Goal: Task Accomplishment & Management: Manage account settings

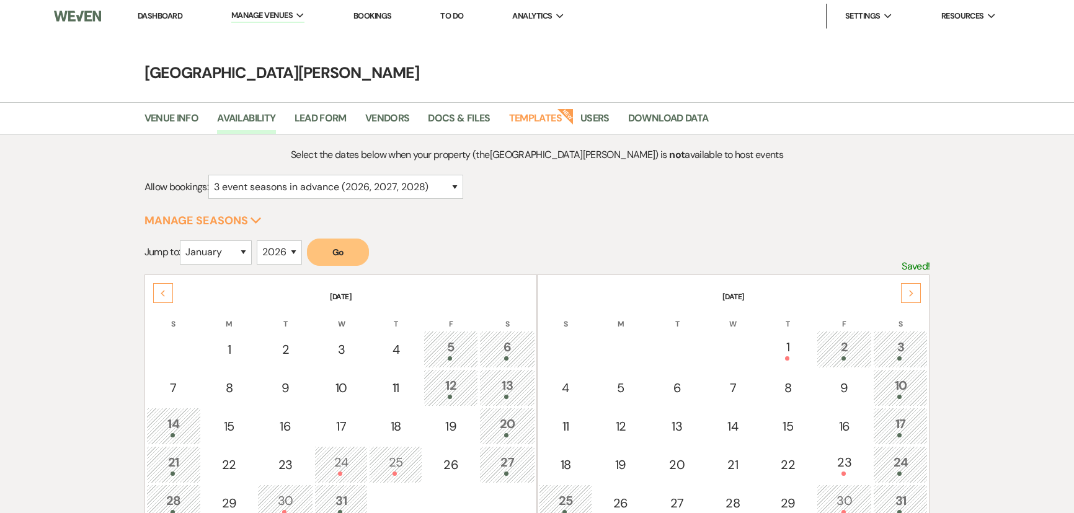
select select "3"
select select "2026"
click at [171, 18] on link "Dashboard" at bounding box center [160, 16] width 45 height 11
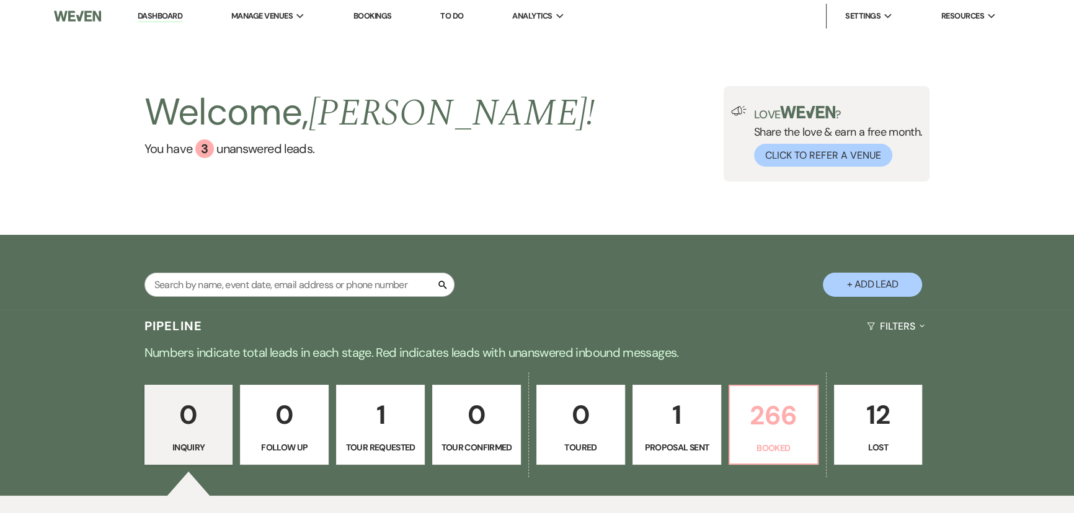
click at [763, 430] on p "266" at bounding box center [773, 416] width 73 height 42
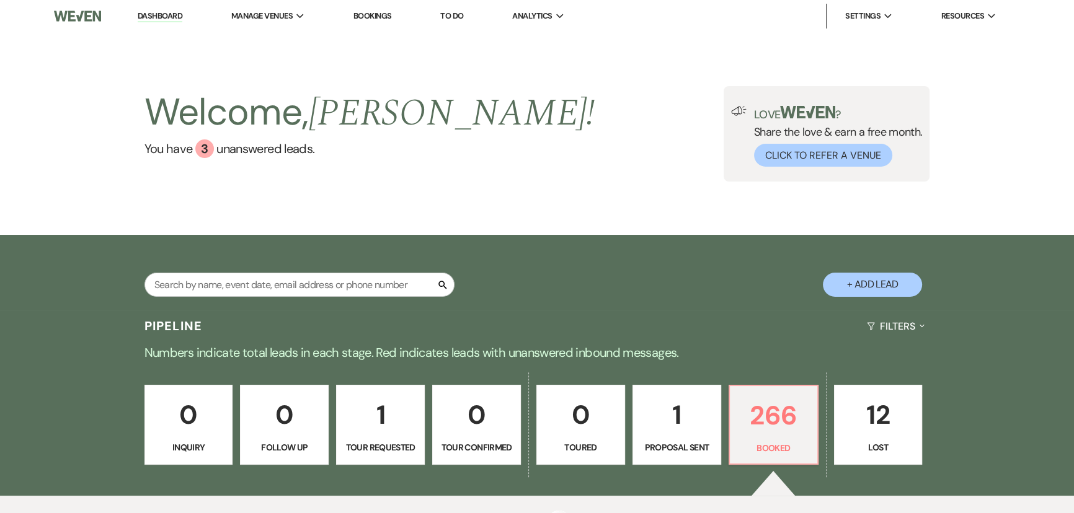
scroll to position [278, 0]
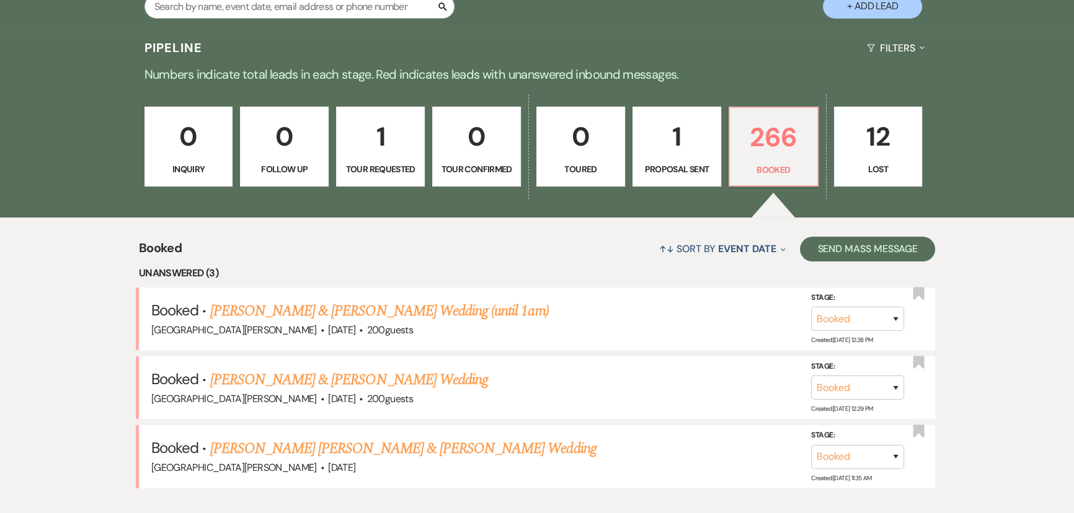
click at [313, 308] on link "[PERSON_NAME] & [PERSON_NAME] Wedding (until 1am)" at bounding box center [379, 311] width 339 height 22
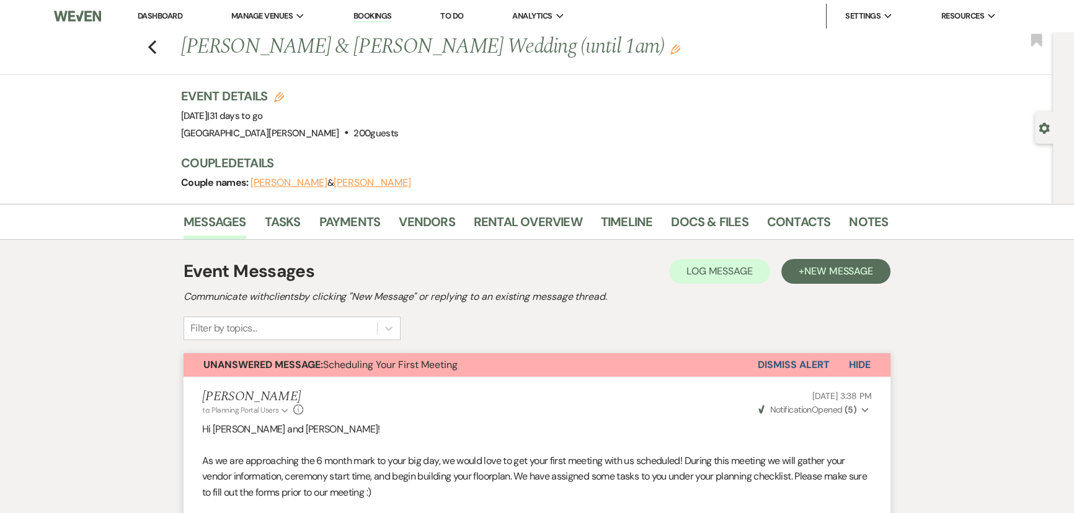
click at [781, 355] on button "Dismiss Alert" at bounding box center [793, 365] width 71 height 24
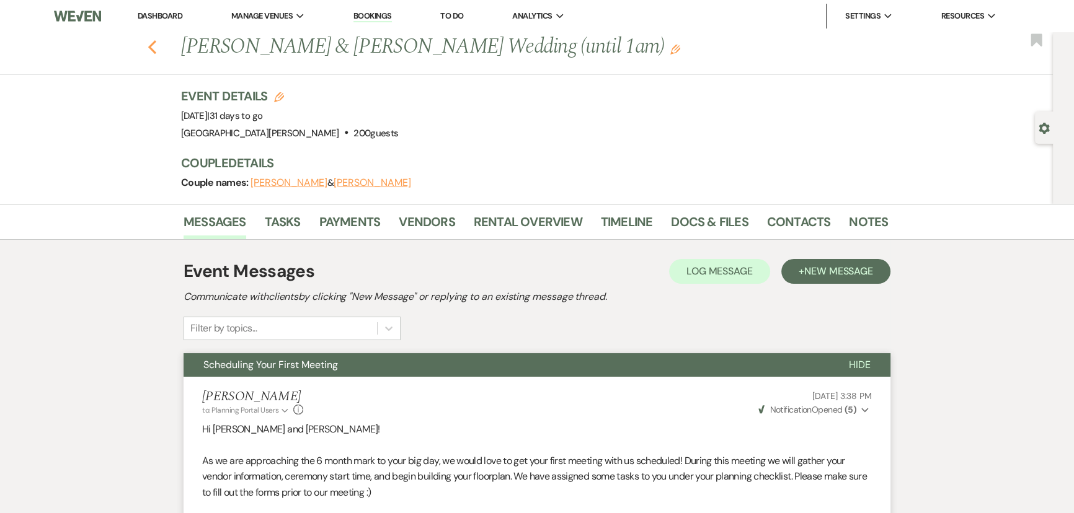
click at [156, 44] on use "button" at bounding box center [152, 47] width 8 height 14
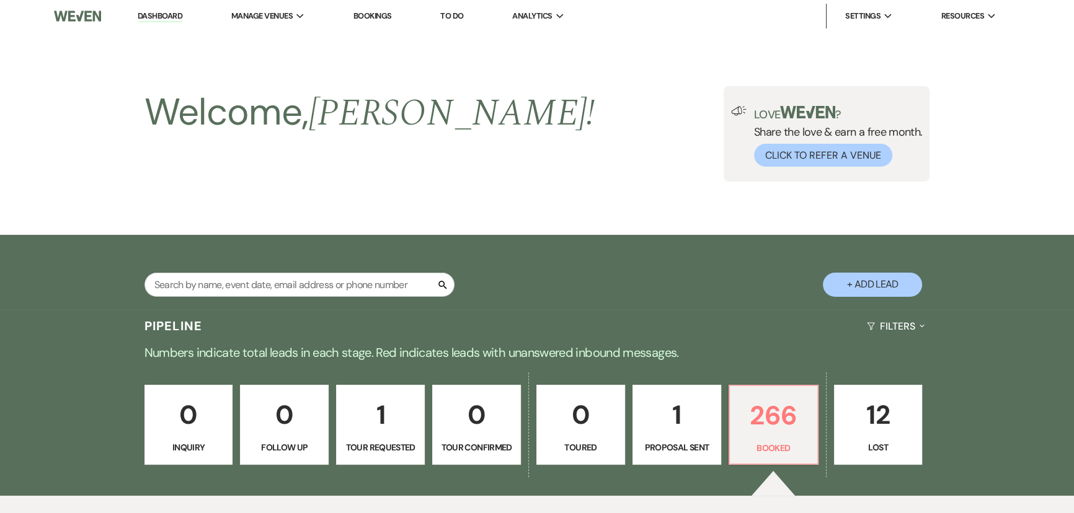
scroll to position [278, 0]
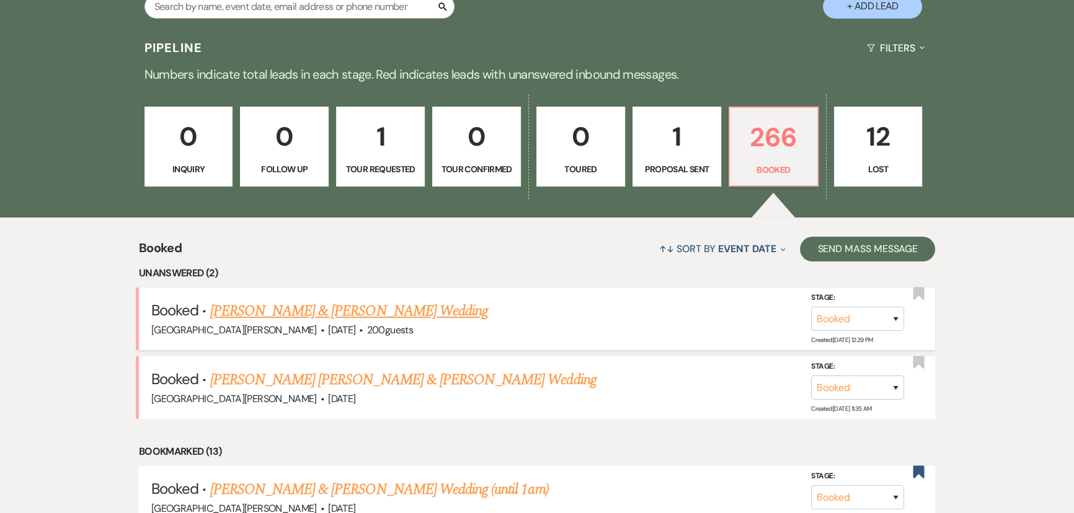
click at [355, 311] on link "[PERSON_NAME] & [PERSON_NAME] Wedding" at bounding box center [349, 311] width 278 height 22
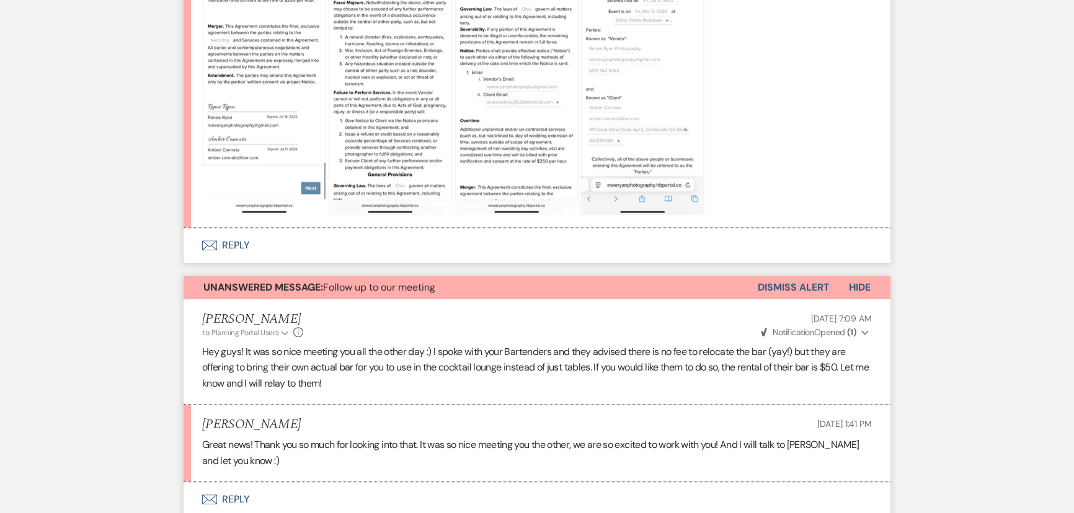
scroll to position [1127, 0]
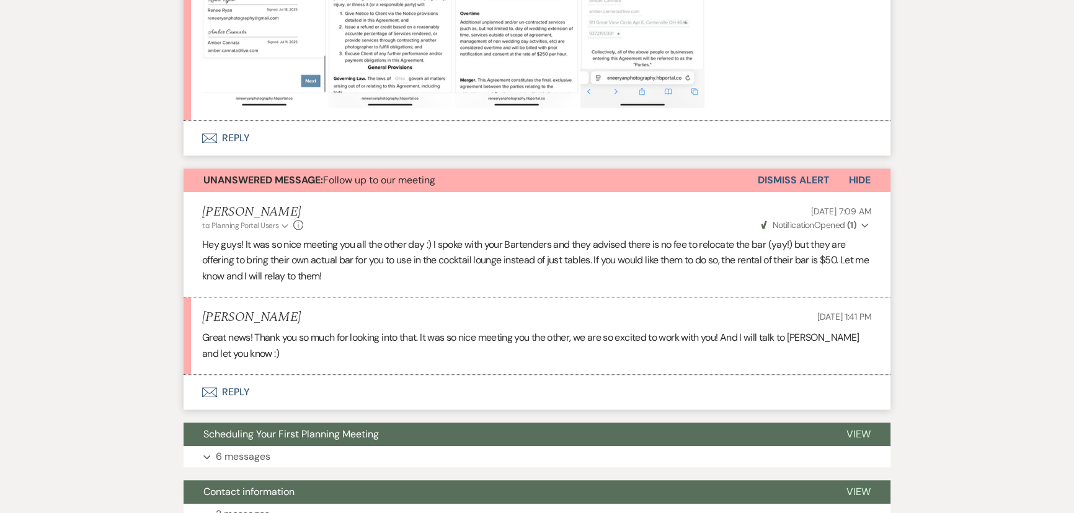
click at [788, 180] on button "Dismiss Alert" at bounding box center [793, 181] width 71 height 24
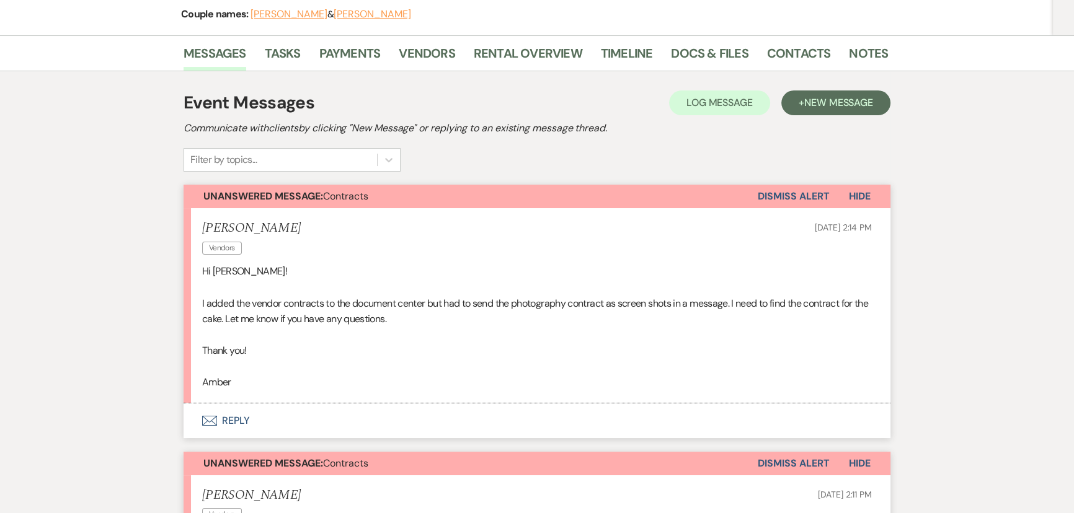
scroll to position [0, 0]
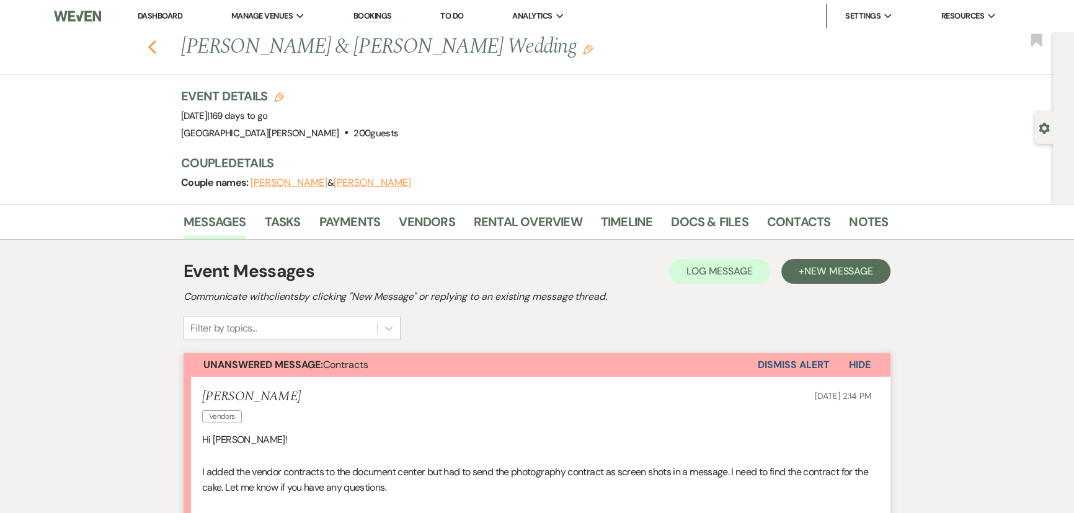
click at [156, 53] on icon "Previous" at bounding box center [152, 47] width 9 height 15
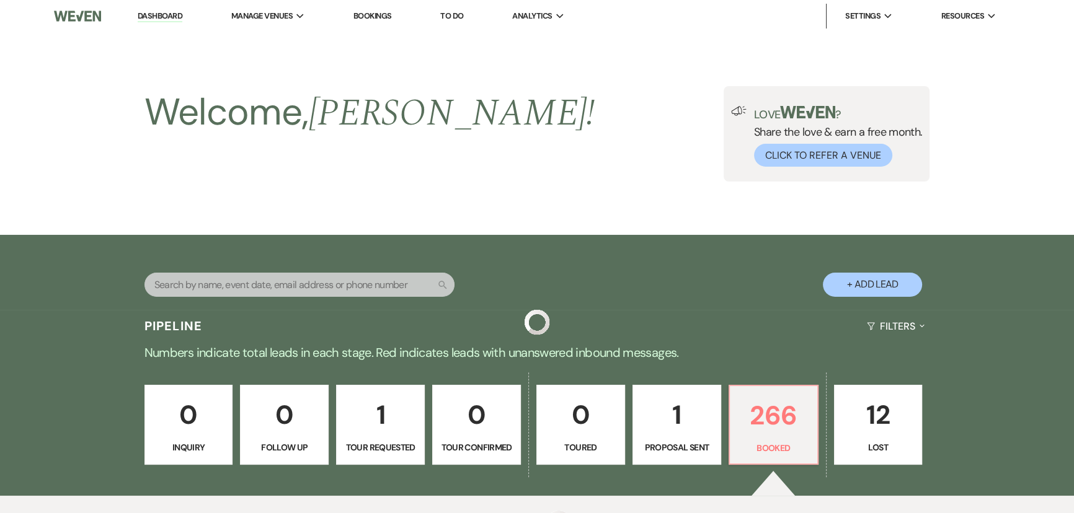
scroll to position [278, 0]
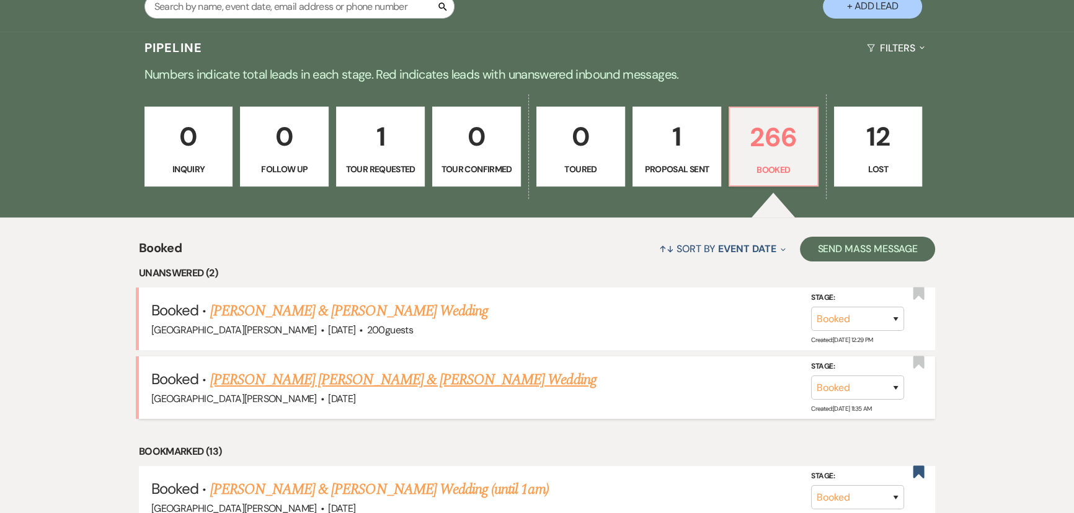
click at [374, 376] on link "[PERSON_NAME] [PERSON_NAME] & [PERSON_NAME] Wedding" at bounding box center [403, 380] width 386 height 22
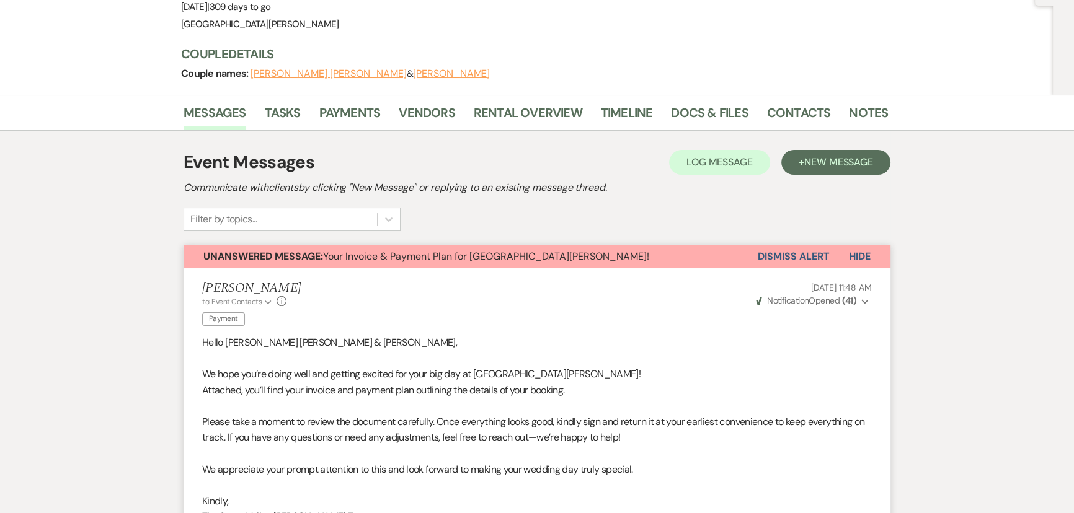
scroll to position [112, 0]
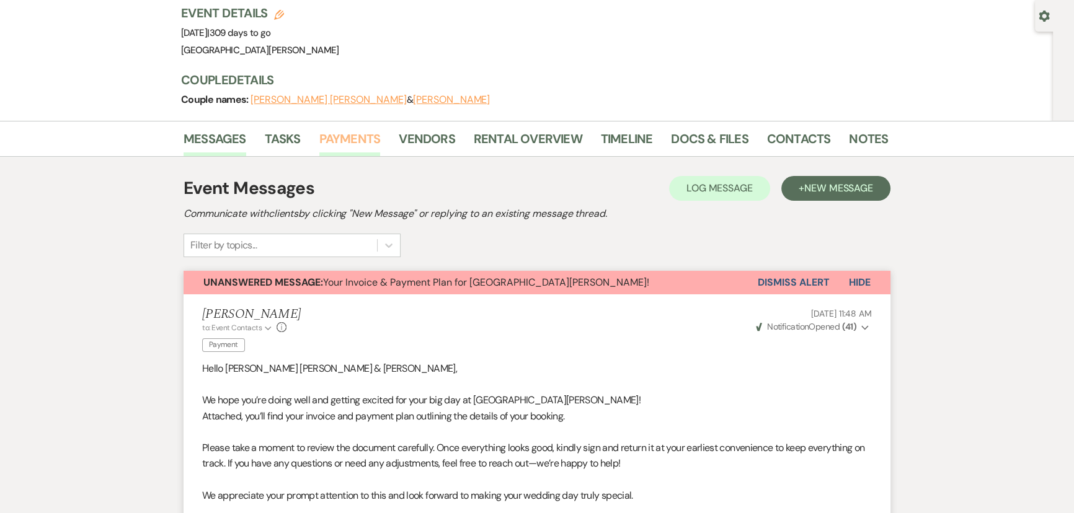
click at [333, 129] on link "Payments" at bounding box center [349, 142] width 61 height 27
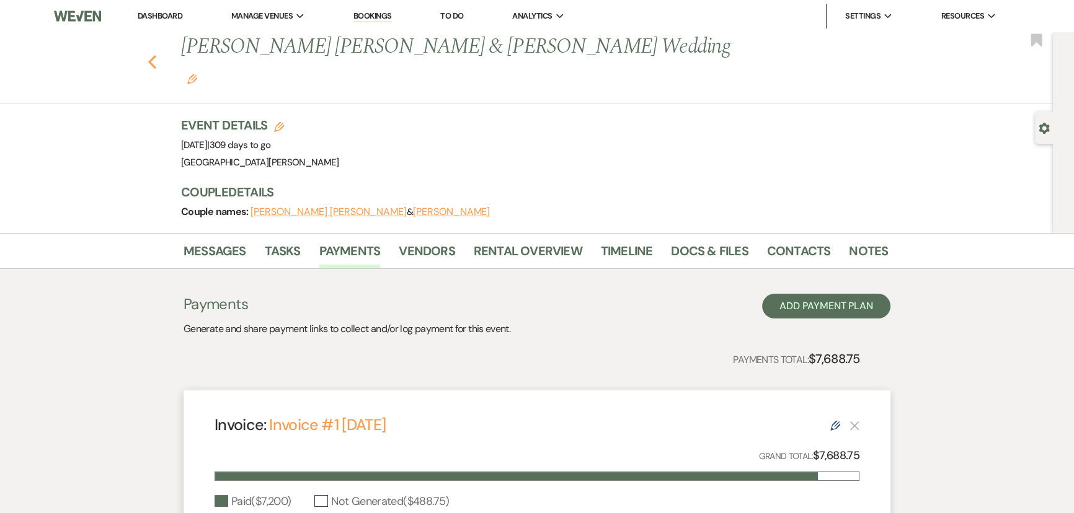
click at [154, 55] on icon "Previous" at bounding box center [152, 62] width 9 height 15
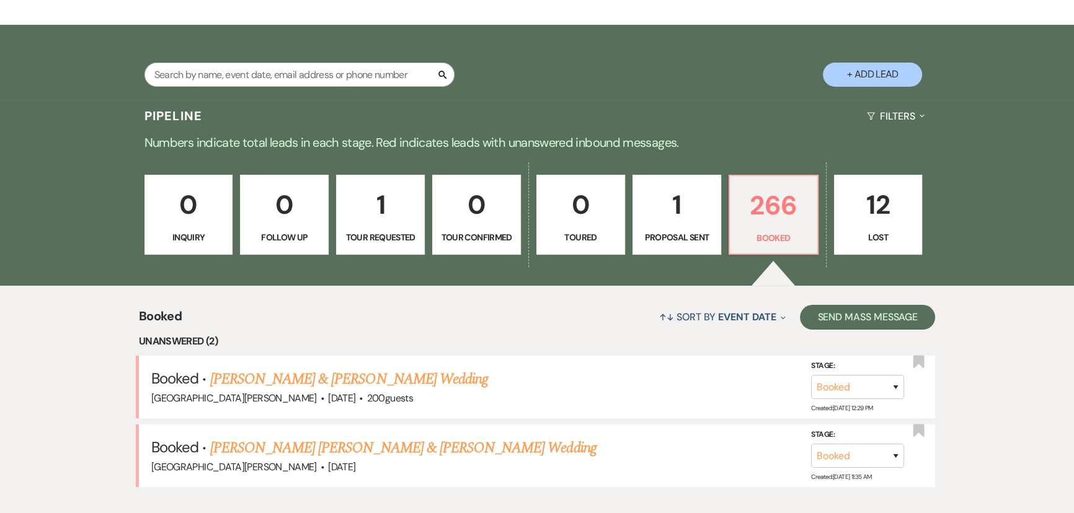
scroll to position [109, 0]
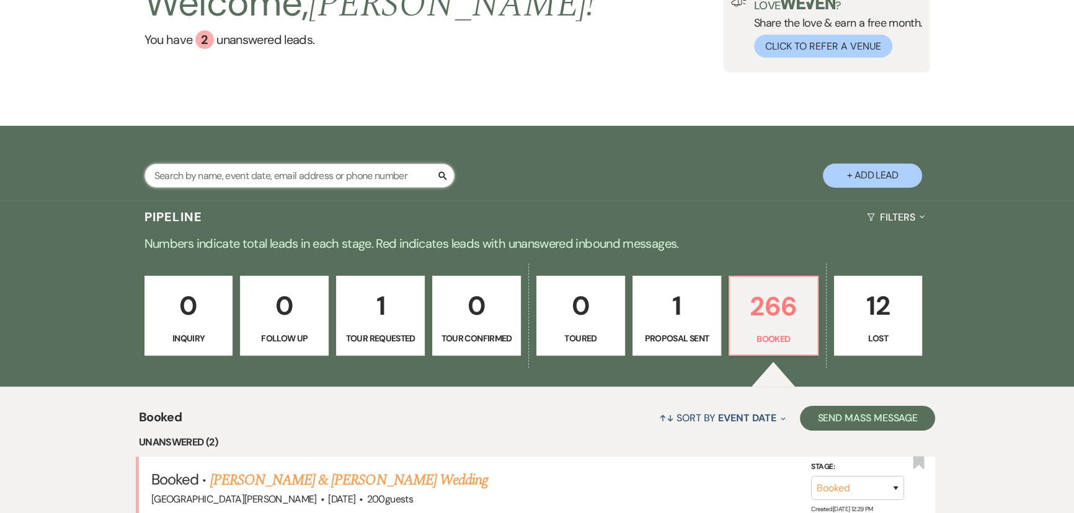
click at [319, 170] on input "text" at bounding box center [299, 176] width 310 height 24
type input "[PERSON_NAME]"
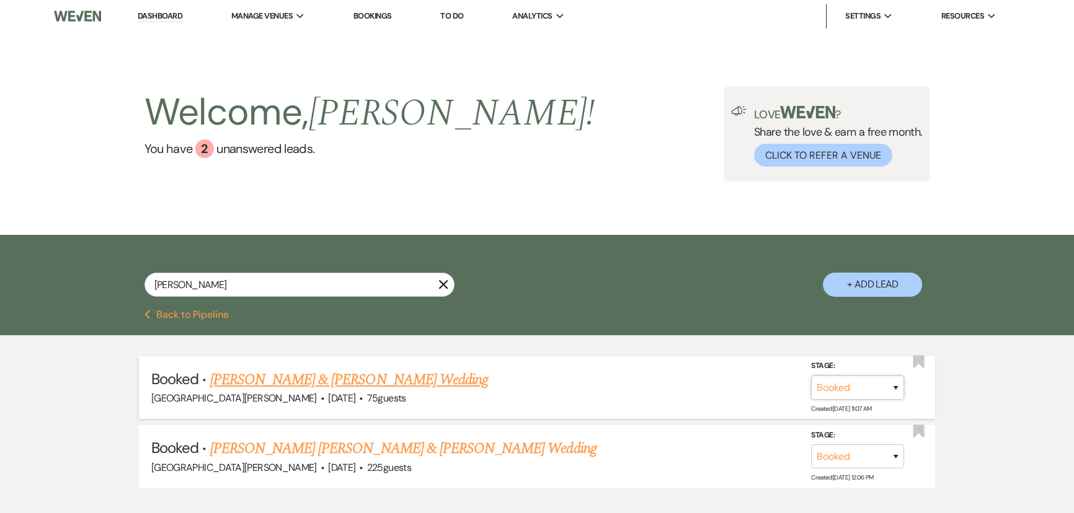
click at [878, 391] on select "Booked Lost" at bounding box center [857, 388] width 93 height 24
select select "8"
click at [811, 376] on select "Booked Lost" at bounding box center [857, 388] width 93 height 24
click at [694, 383] on select "Booked Elsewhere Budget Date Unavailable No Response Not a Good Match Capacity …" at bounding box center [683, 388] width 107 height 24
select select "11"
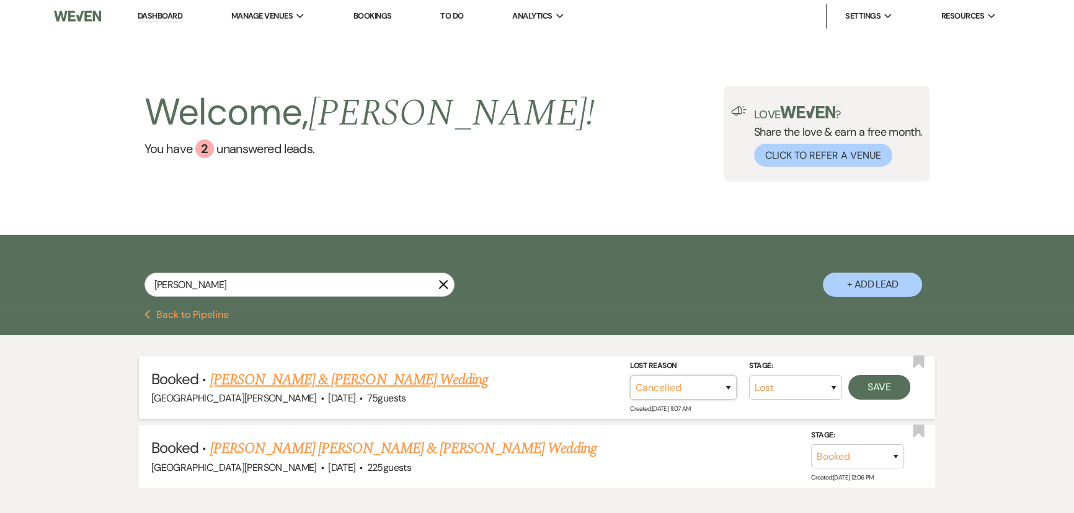
click at [630, 376] on select "Booked Elsewhere Budget Date Unavailable No Response Not a Good Match Capacity …" at bounding box center [683, 388] width 107 height 24
click at [869, 384] on button "Save" at bounding box center [879, 387] width 62 height 25
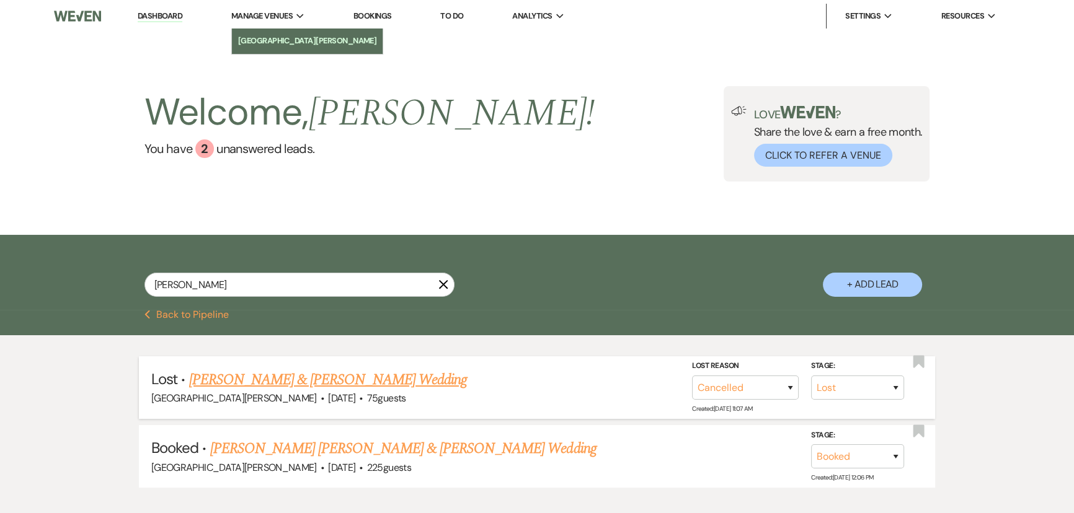
click at [268, 45] on li "[GEOGRAPHIC_DATA][PERSON_NAME]" at bounding box center [307, 41] width 139 height 12
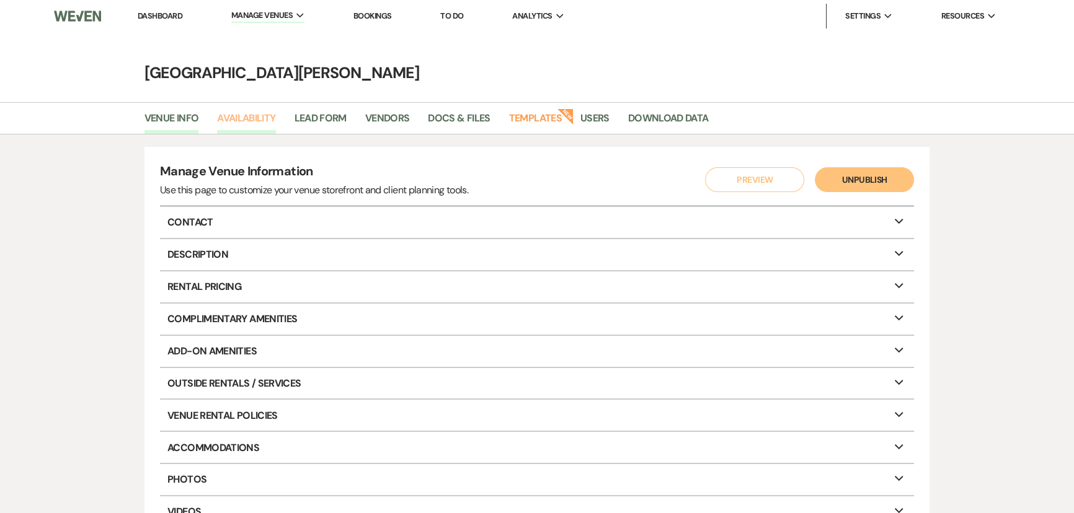
click at [234, 120] on link "Availability" at bounding box center [246, 122] width 58 height 24
select select "3"
select select "2026"
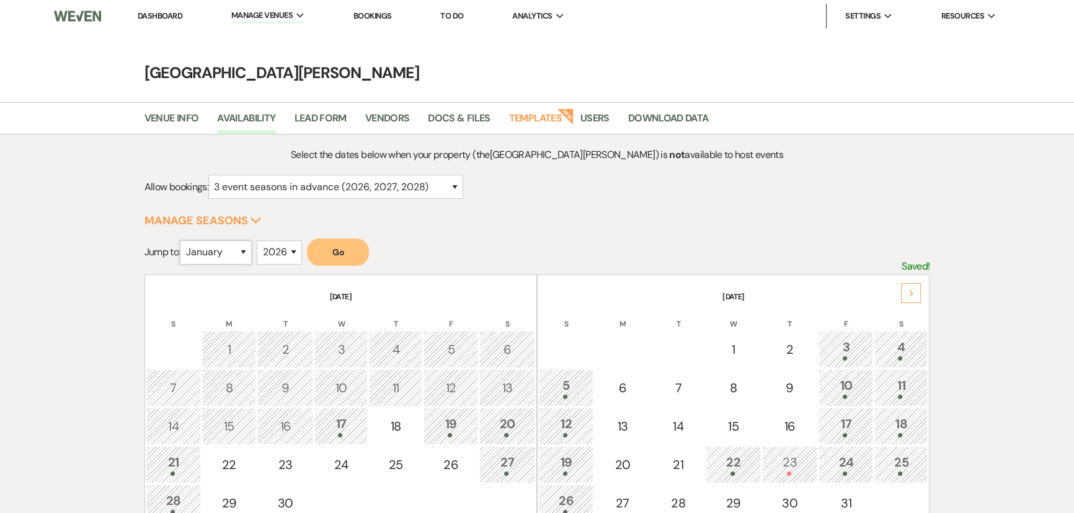
click at [211, 254] on select "January February March April May June July August September October November De…" at bounding box center [216, 253] width 72 height 24
select select "2"
click at [183, 241] on select "January February March April May June July August September October November De…" at bounding box center [216, 253] width 72 height 24
click at [369, 259] on button "Go" at bounding box center [338, 252] width 62 height 27
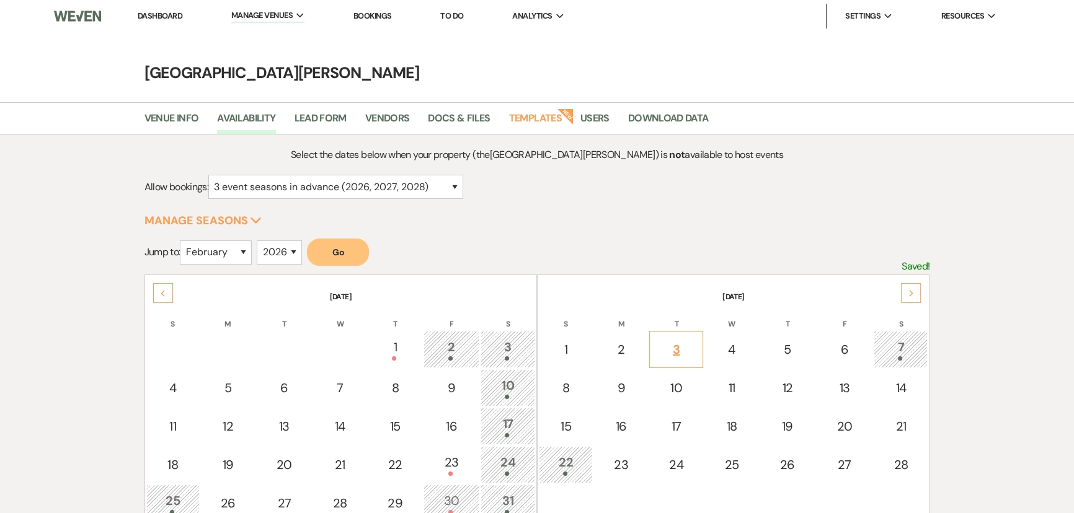
scroll to position [112, 0]
